Goal: Task Accomplishment & Management: Use online tool/utility

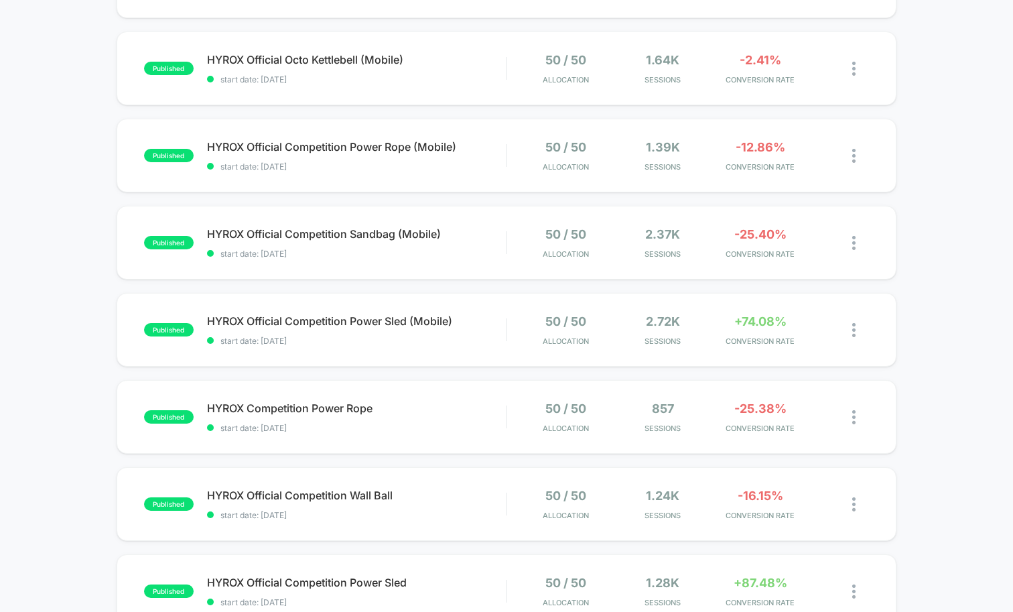
scroll to position [537, 0]
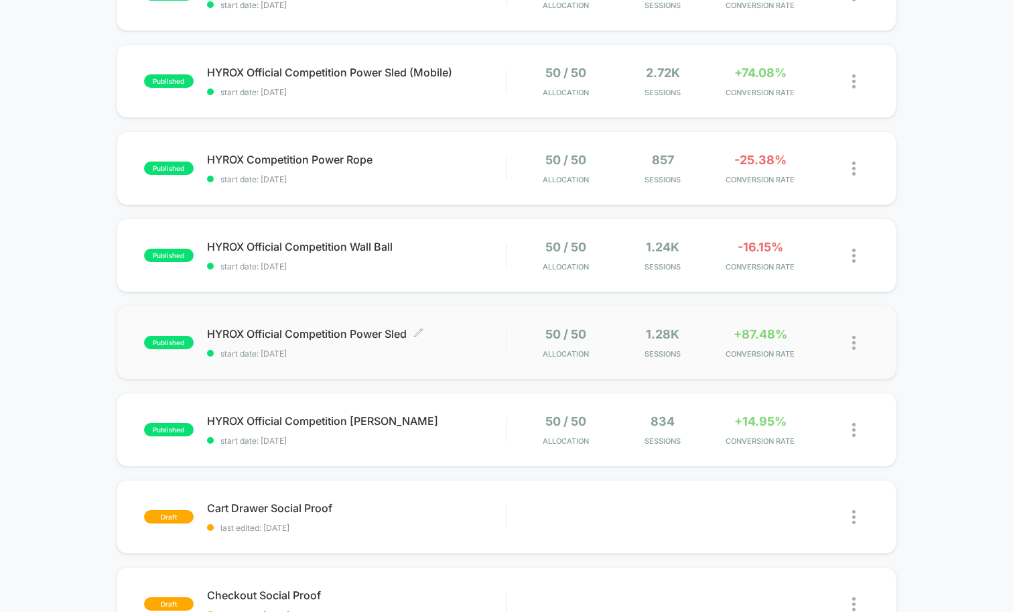
click at [473, 330] on span "HYROX Official Competition Power Sled Click to edit experience details" at bounding box center [356, 333] width 299 height 13
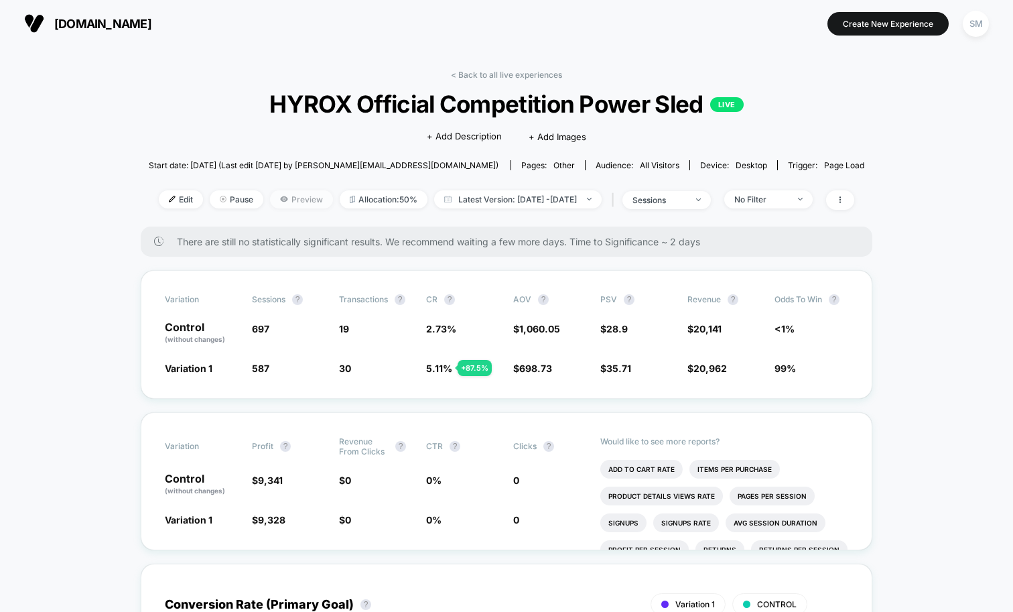
click at [281, 195] on span "Preview" at bounding box center [301, 199] width 63 height 18
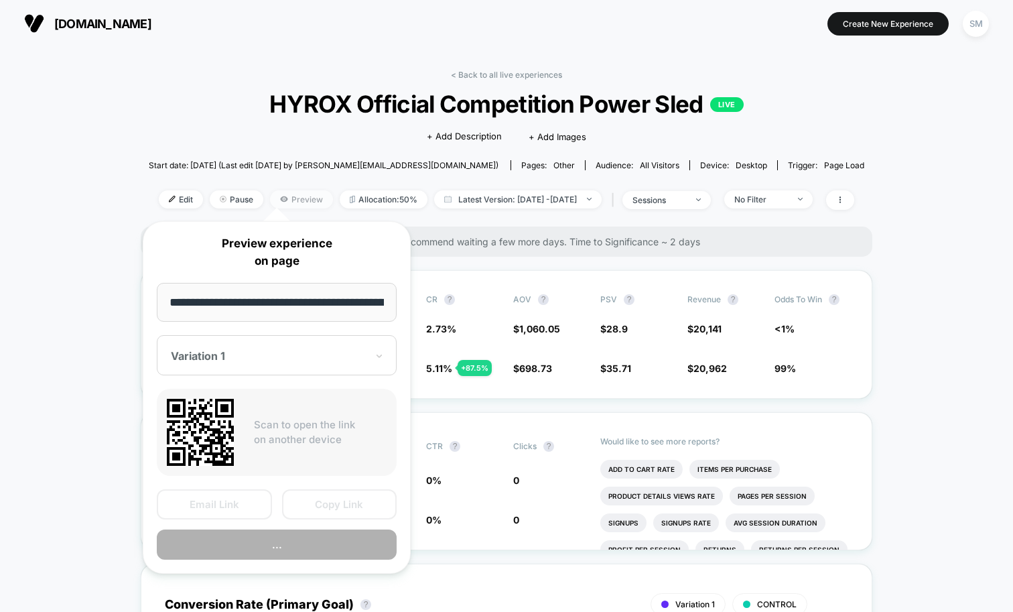
scroll to position [0, 155]
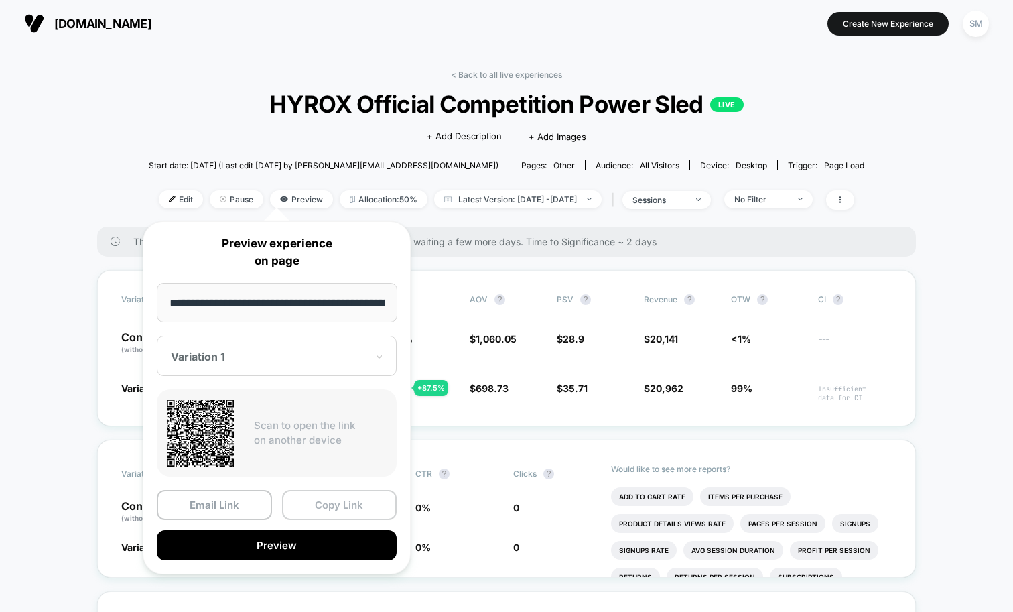
click at [326, 511] on button "Copy Link" at bounding box center [339, 505] width 115 height 30
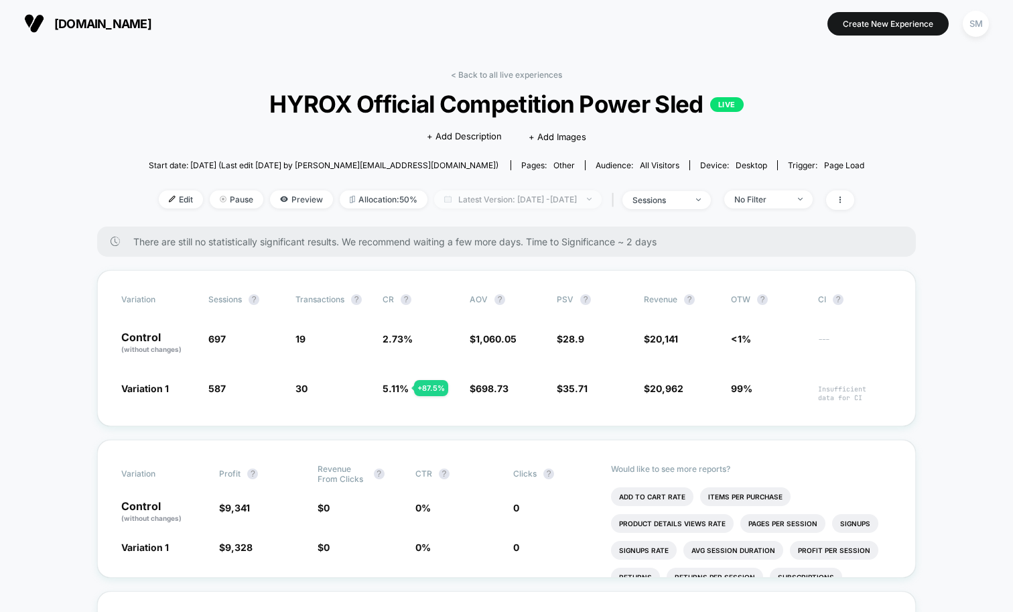
click at [455, 196] on span "Latest Version: [DATE] - [DATE]" at bounding box center [517, 199] width 167 height 18
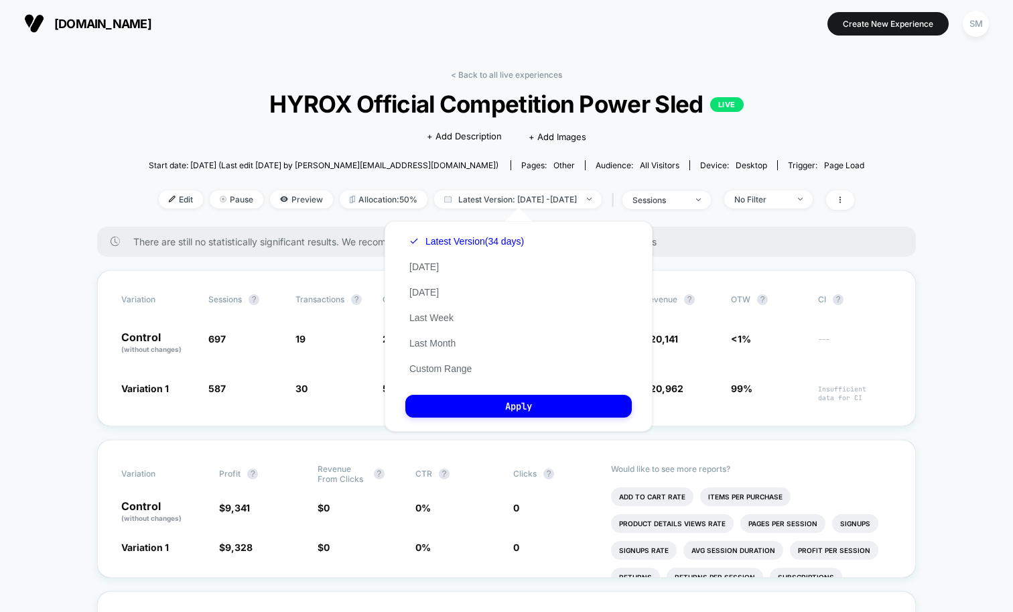
click at [366, 168] on span "Start date: [DATE] (Last edit [DATE] by [PERSON_NAME][EMAIL_ADDRESS][DOMAIN_NAM…" at bounding box center [324, 165] width 350 height 10
